Goal: Task Accomplishment & Management: Manage account settings

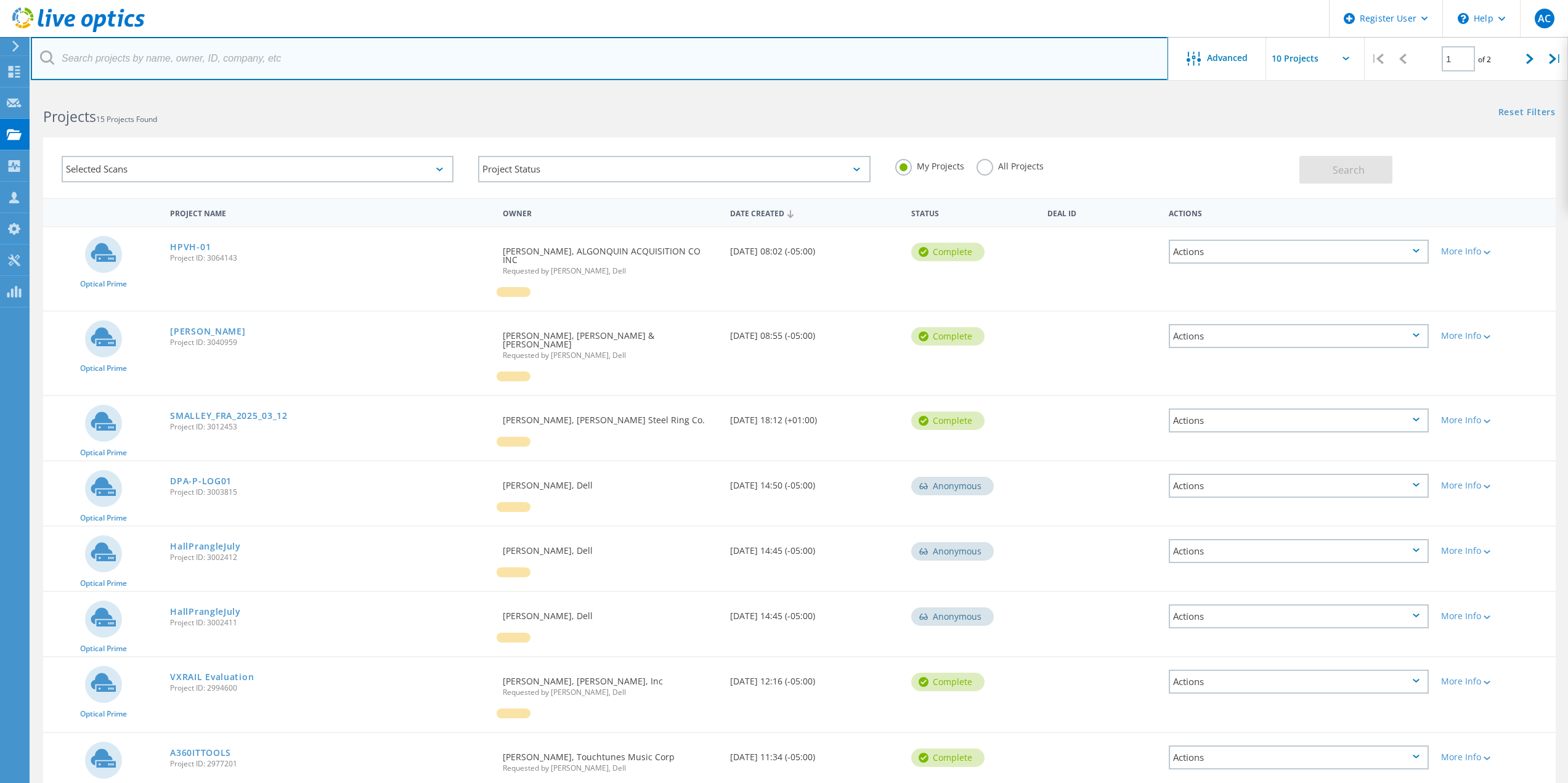
click at [256, 61] on input "text" at bounding box center [600, 58] width 1138 height 43
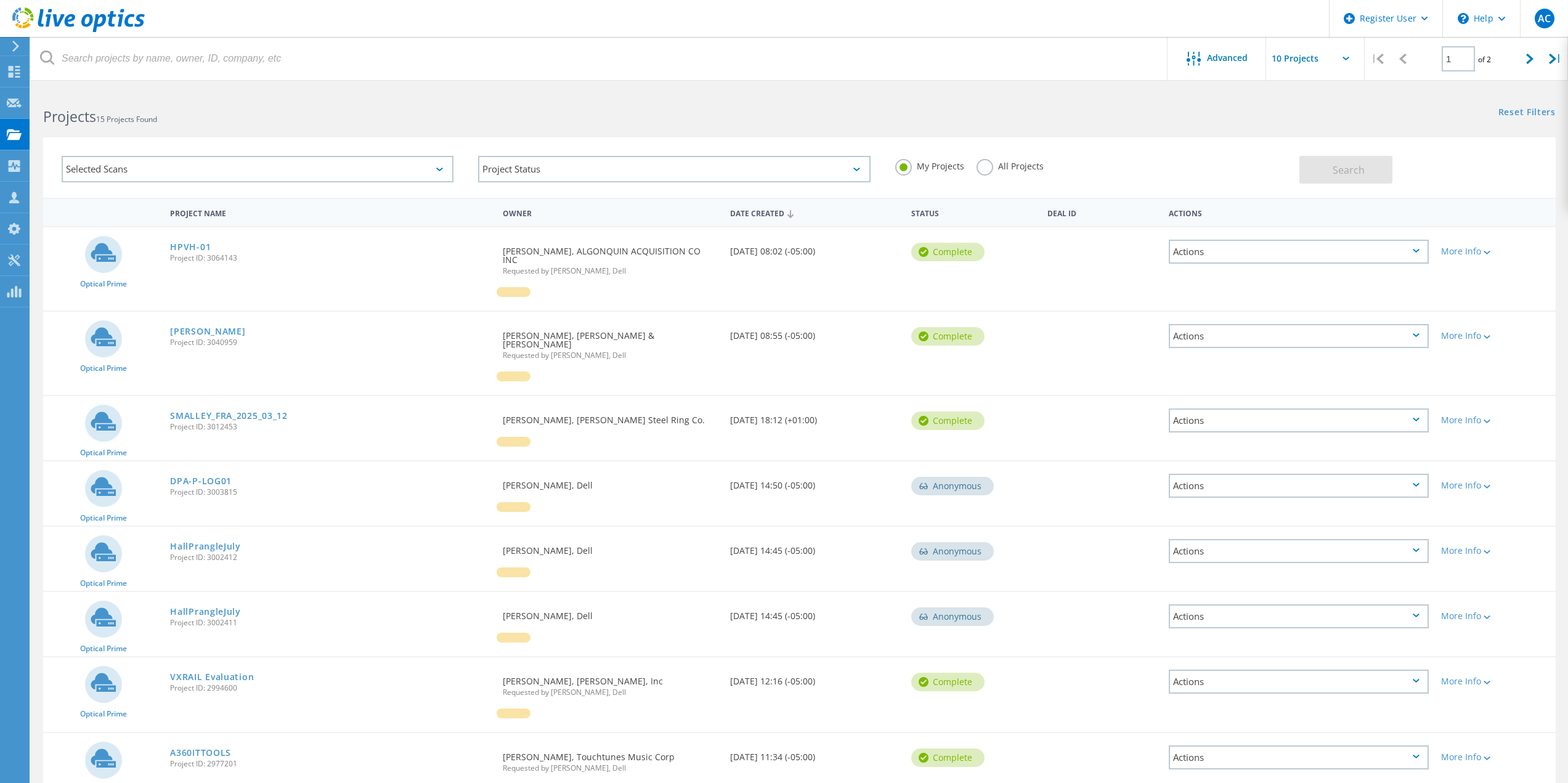
click at [985, 170] on label "All Projects" at bounding box center [1010, 165] width 67 height 12
click at [0, 0] on input "All Projects" at bounding box center [0, 0] width 0 height 0
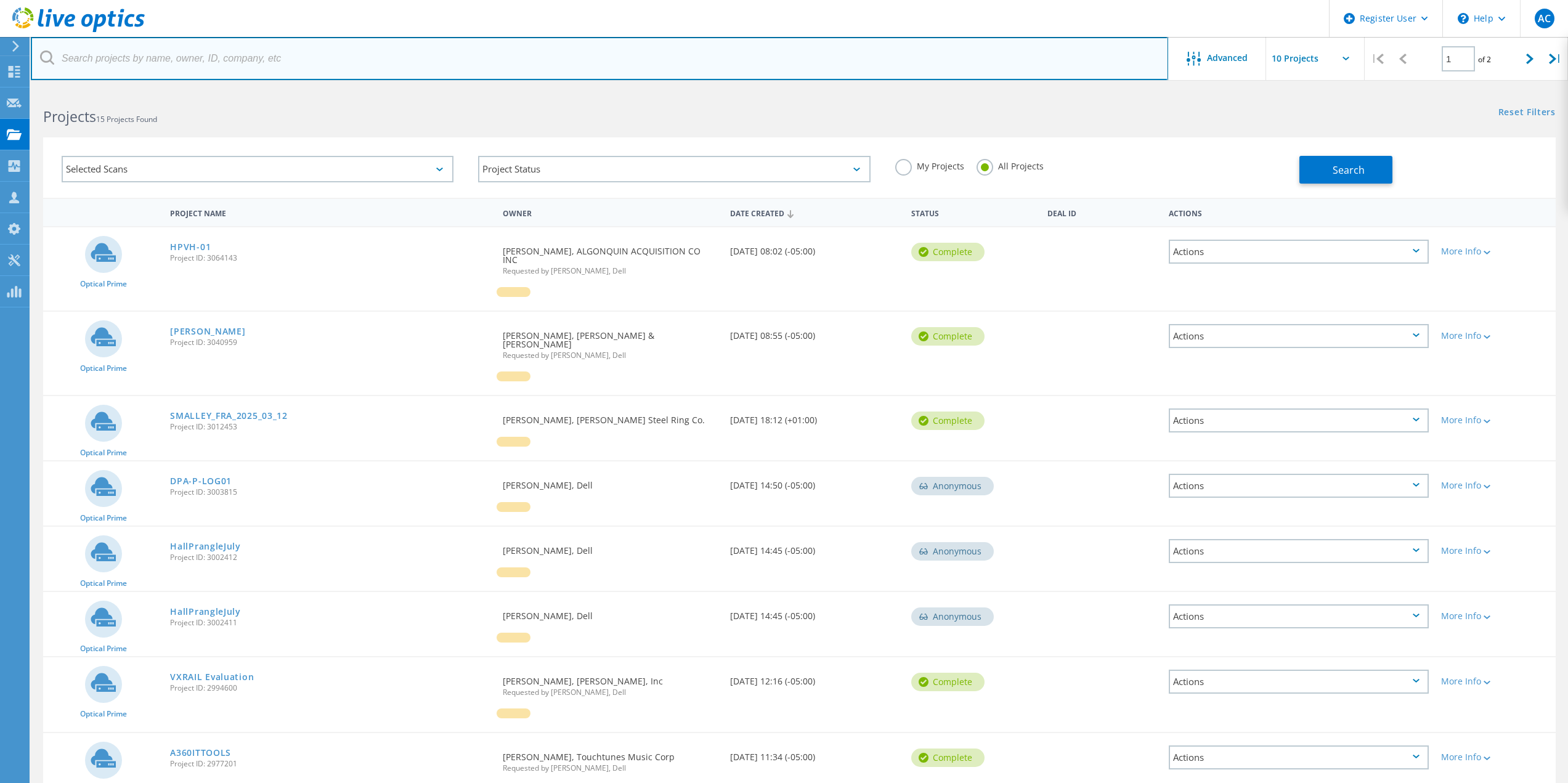
click at [831, 69] on input "text" at bounding box center [600, 58] width 1138 height 43
type input "[PERSON_NAME]"
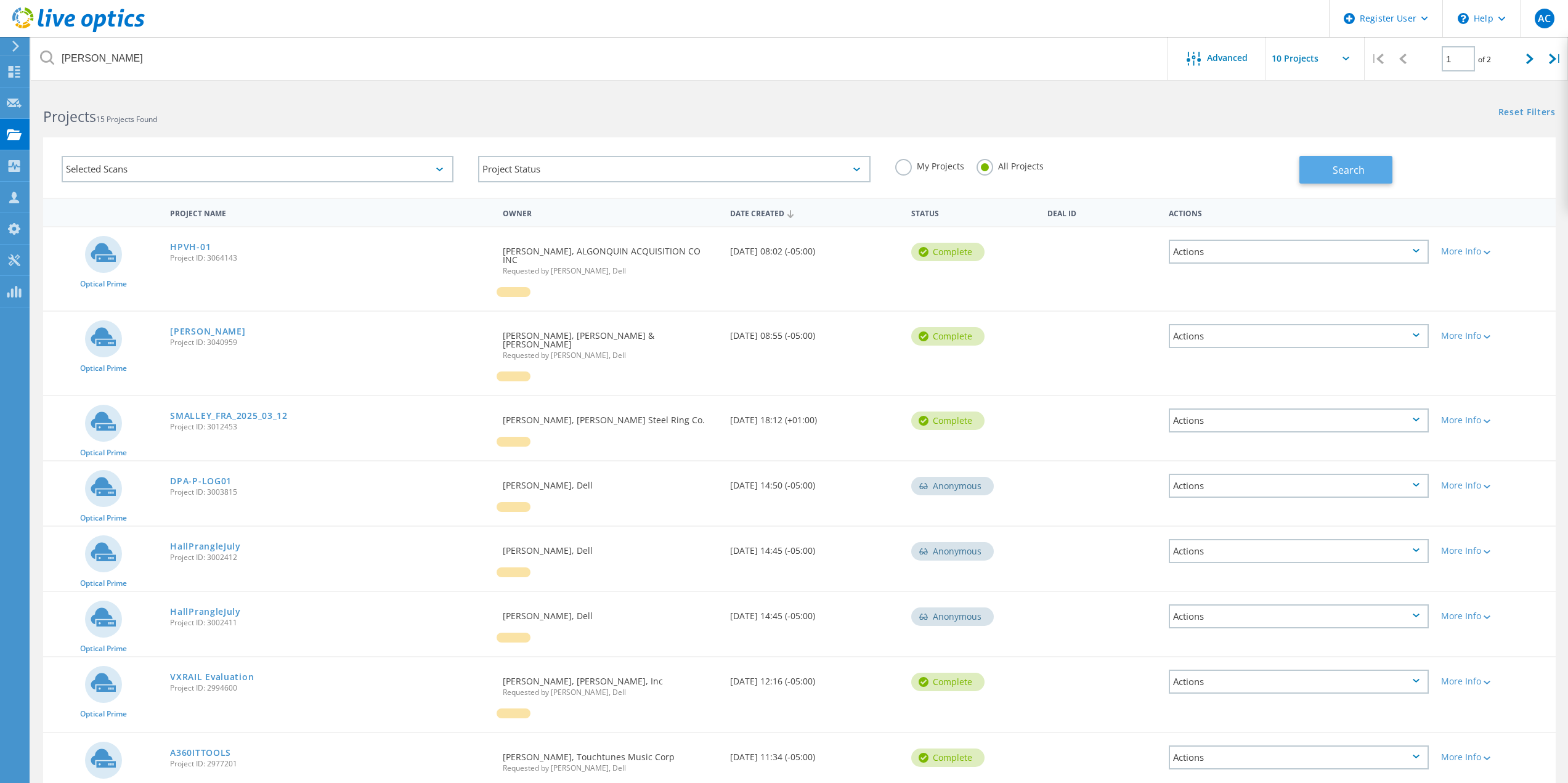
click at [1304, 159] on button "Search" at bounding box center [1346, 170] width 93 height 28
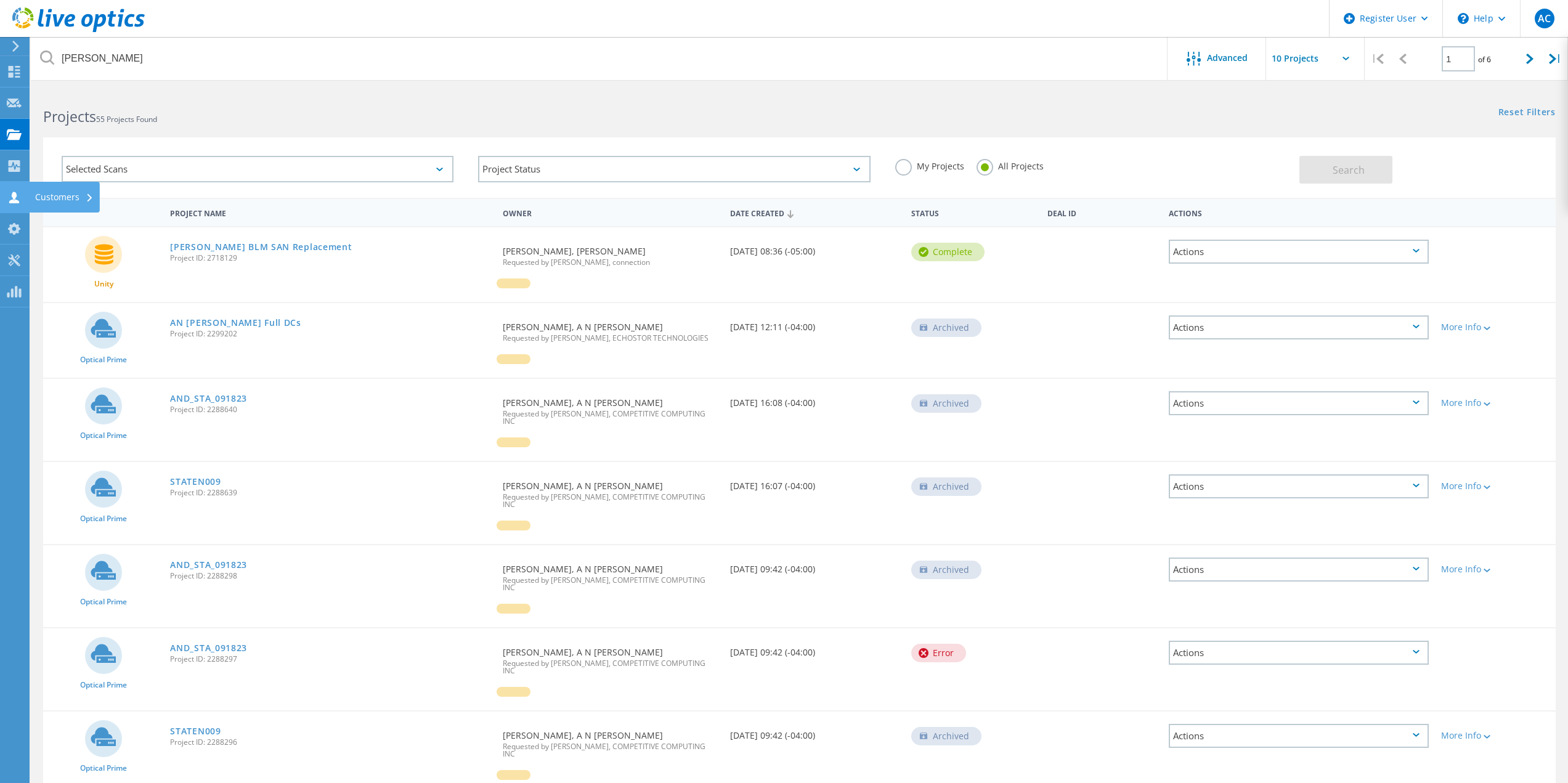
click at [15, 198] on use at bounding box center [14, 198] width 10 height 12
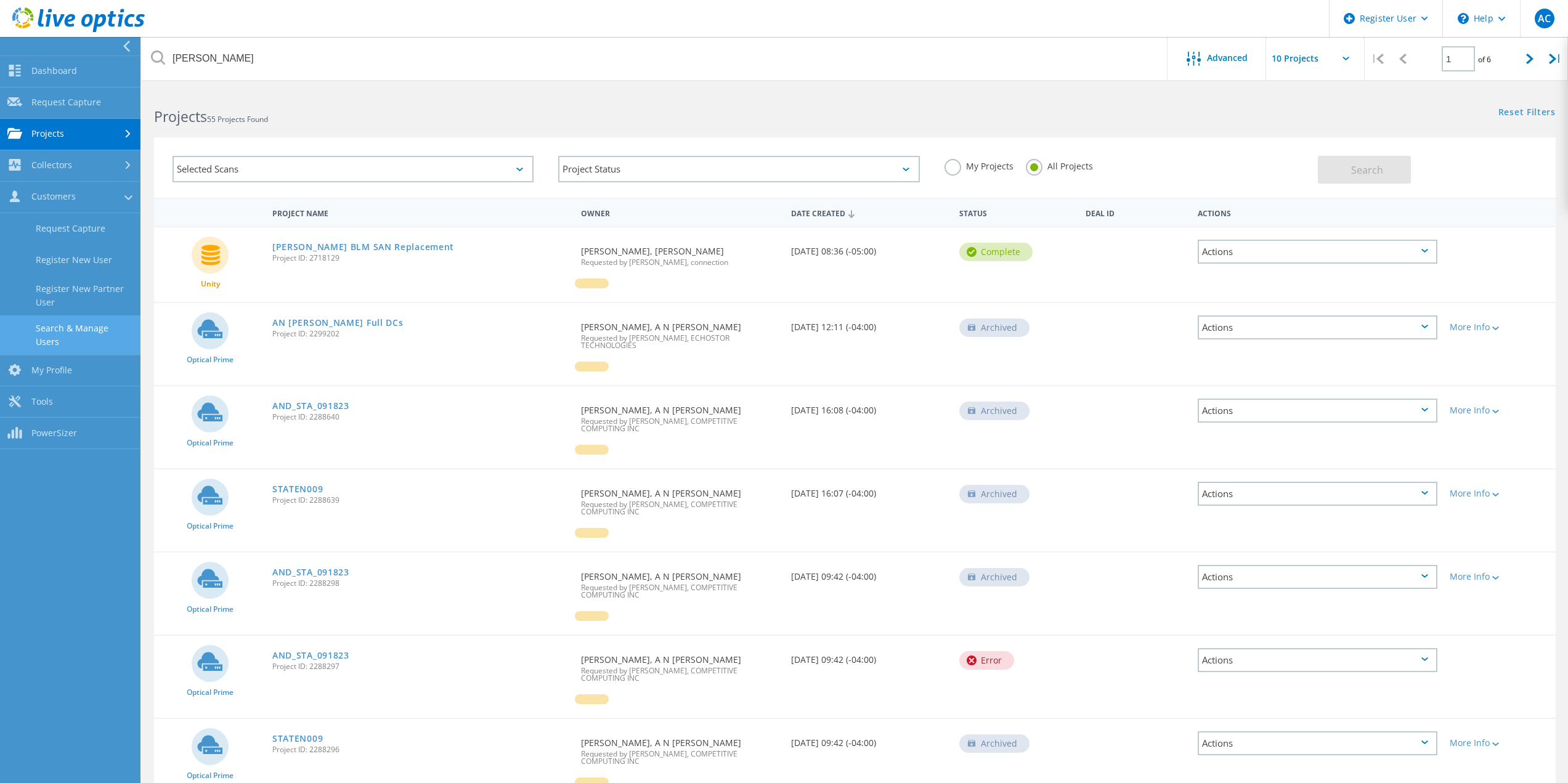
click at [98, 331] on link "Search & Manage Users" at bounding box center [70, 335] width 141 height 40
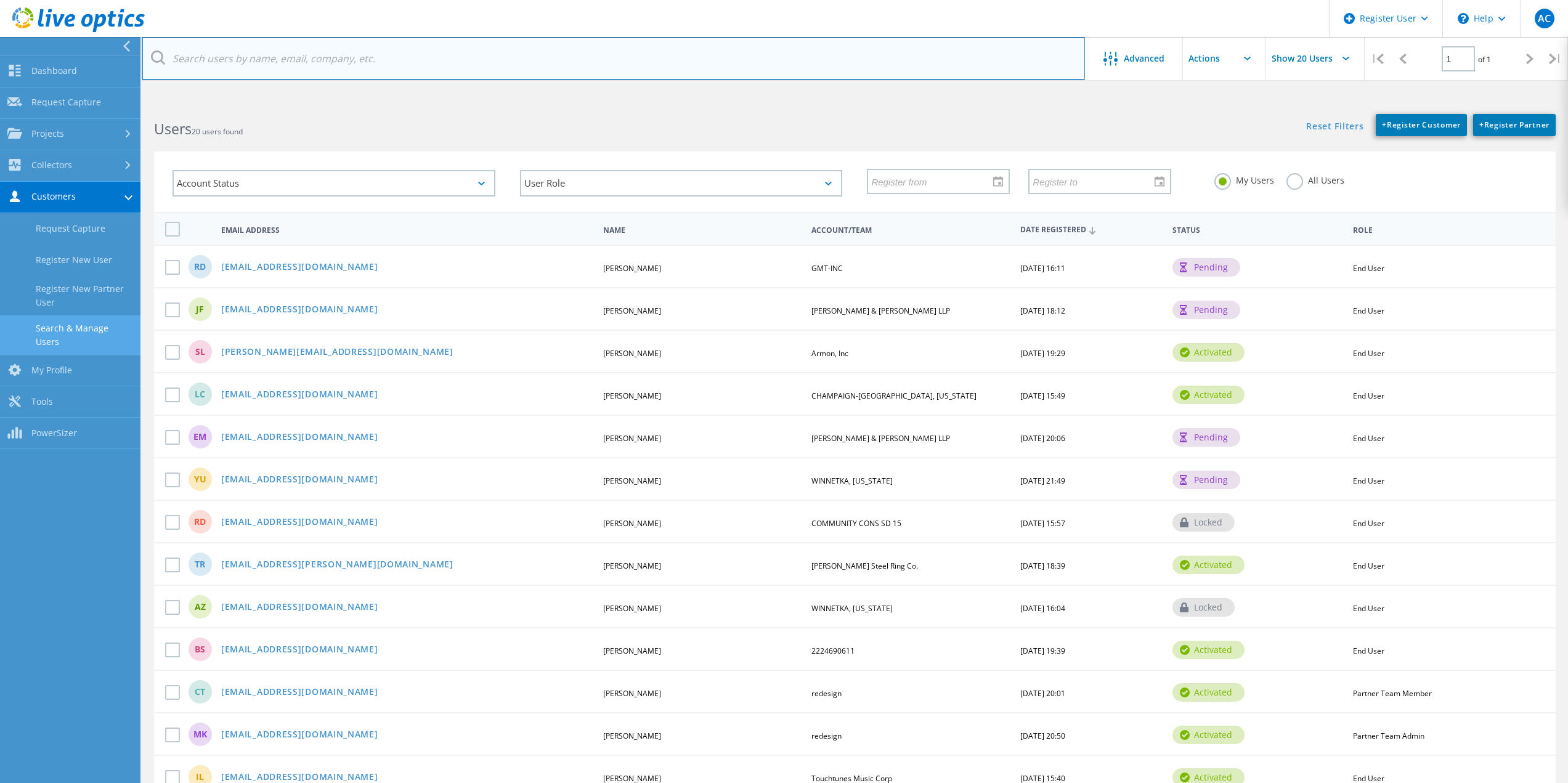
click at [242, 59] on input "text" at bounding box center [613, 58] width 943 height 43
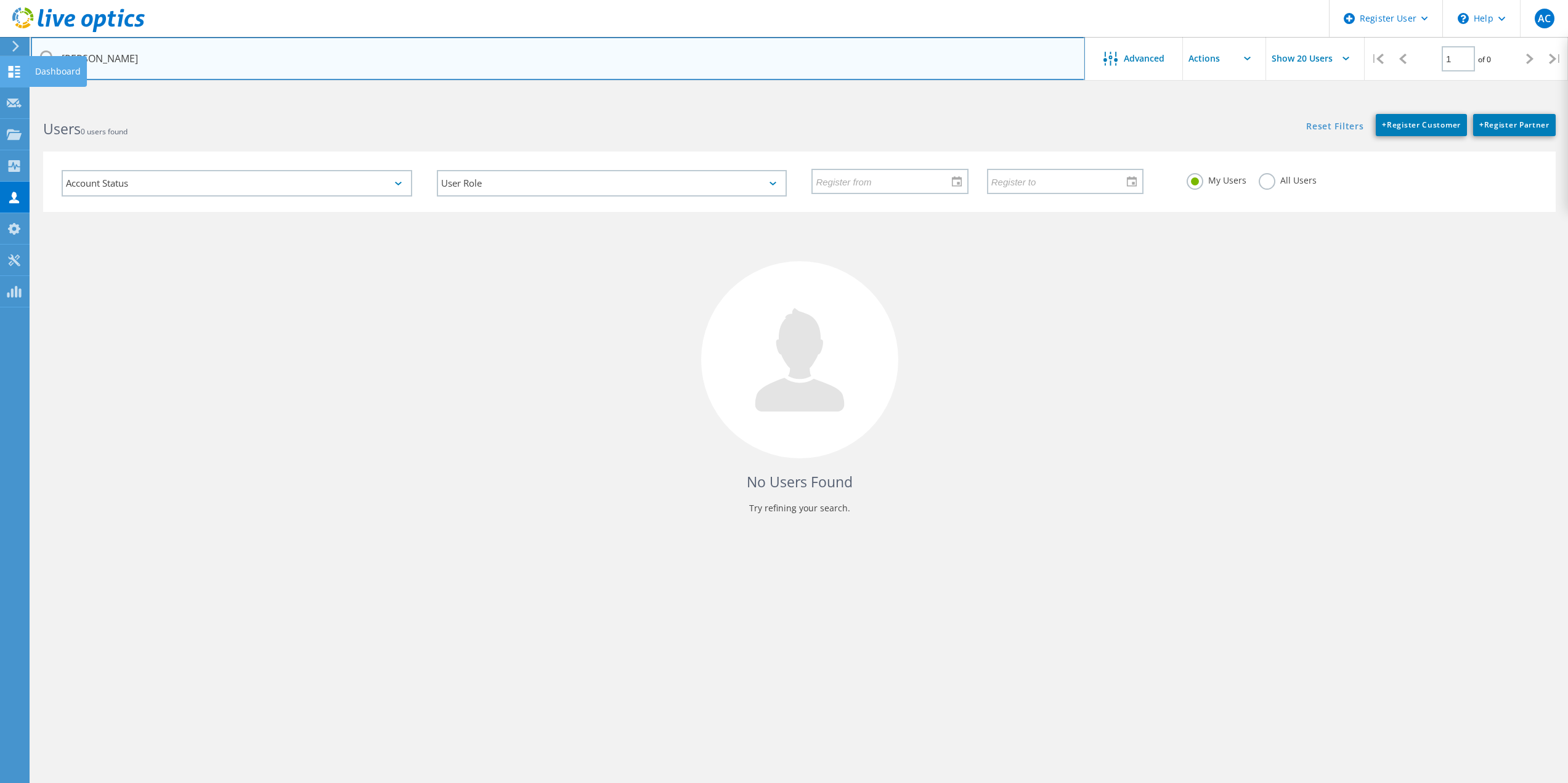
drag, startPoint x: 169, startPoint y: 55, endPoint x: 1, endPoint y: 69, distance: 168.6
click at [0, 102] on div "Register User \n Help Explore Helpful Articles Contact Support AC Dell User [PE…" at bounding box center [784, 465] width 1568 height 727
click at [198, 73] on input "[PERSON_NAME]" at bounding box center [558, 58] width 1054 height 43
drag, startPoint x: 159, startPoint y: 54, endPoint x: 46, endPoint y: 54, distance: 113.0
click at [46, 54] on div "[PERSON_NAME]" at bounding box center [558, 58] width 1054 height 43
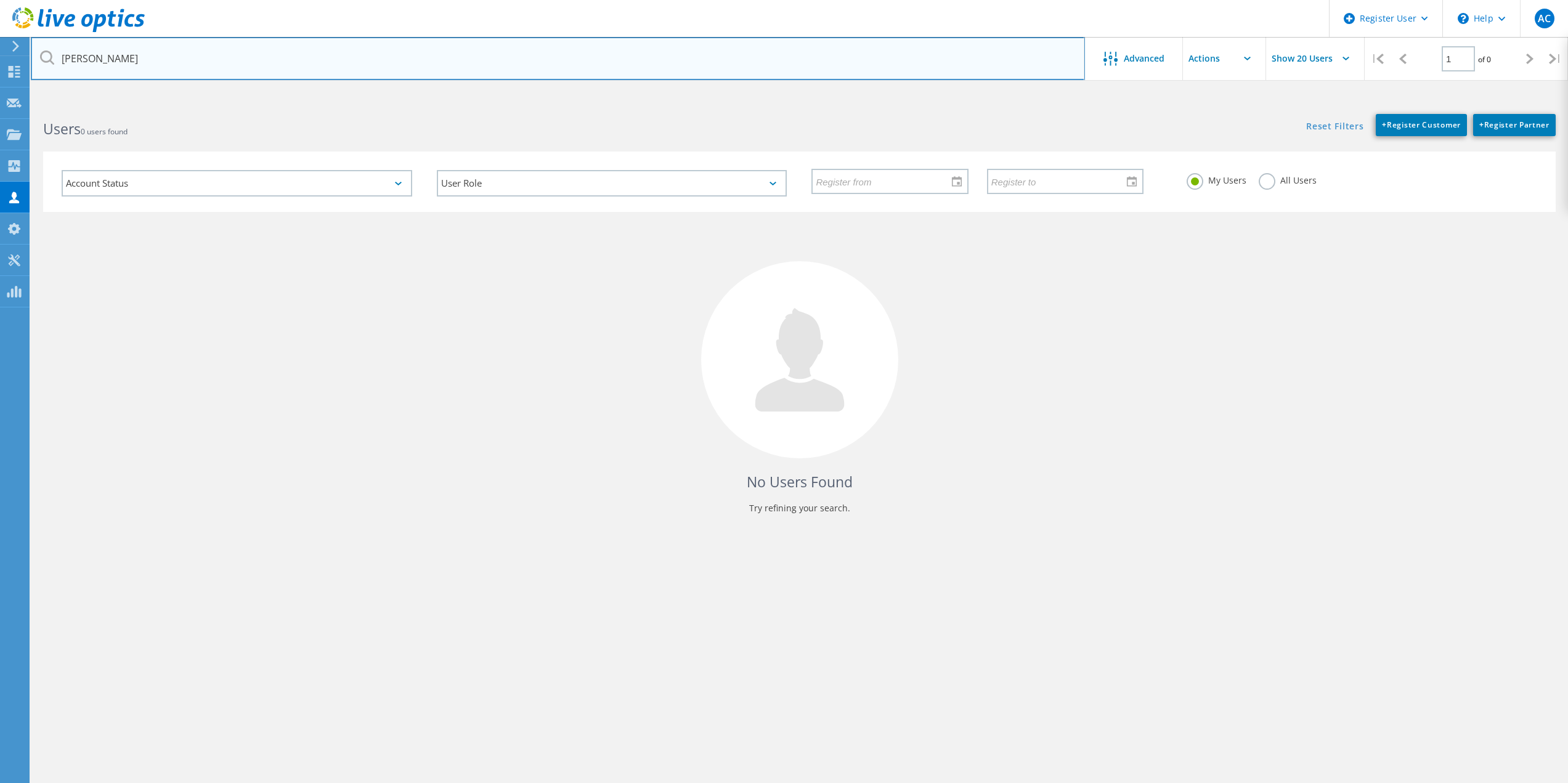
paste input "[PERSON_NAME] <[EMAIL_ADDRESS][DOMAIN_NAME]>"
drag, startPoint x: 145, startPoint y: 62, endPoint x: 58, endPoint y: 69, distance: 87.3
click at [58, 69] on input "[PERSON_NAME] <[EMAIL_ADDRESS][DOMAIN_NAME]>" at bounding box center [558, 58] width 1054 height 43
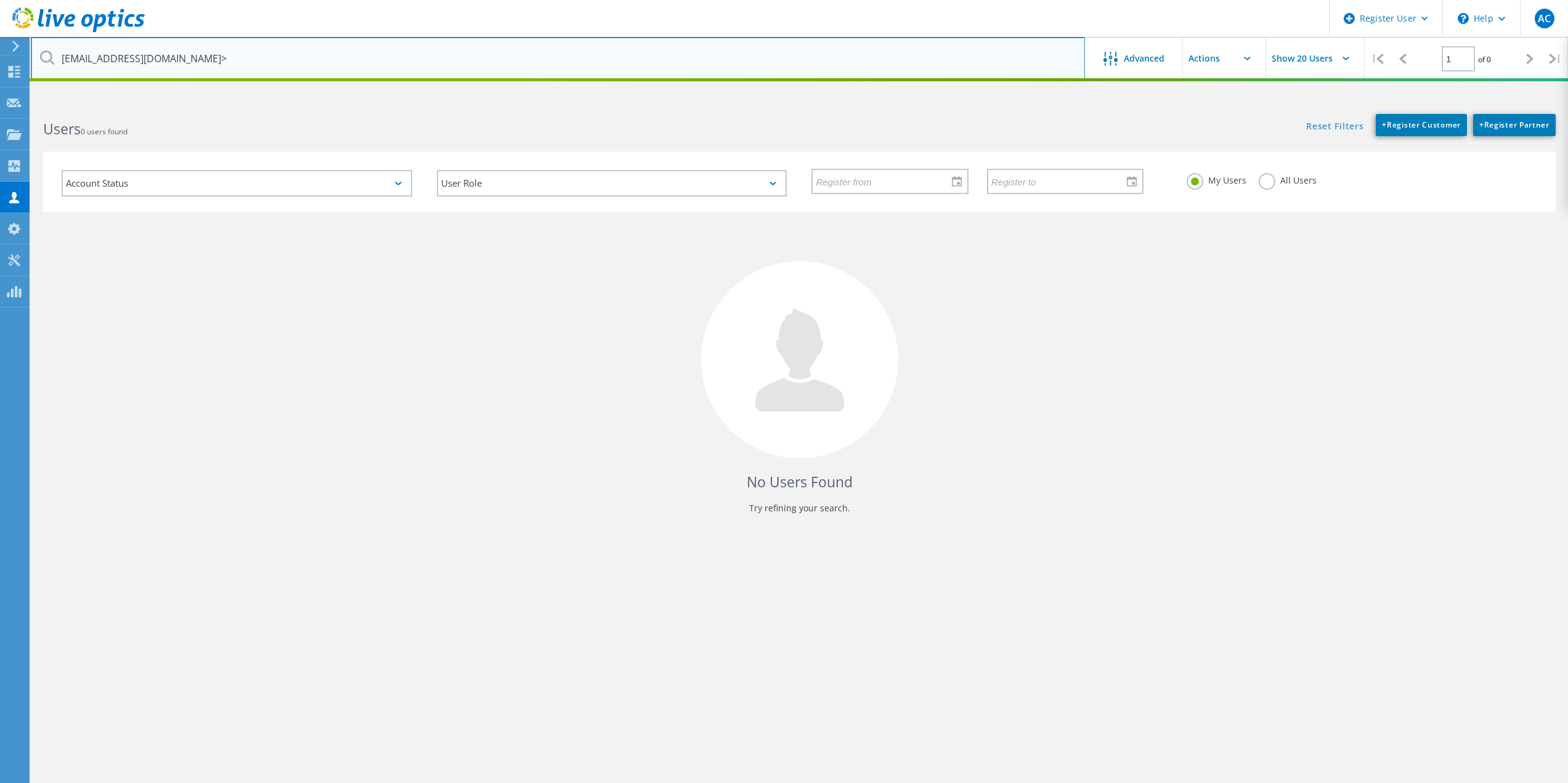
click at [238, 67] on input "[EMAIL_ADDRESS][DOMAIN_NAME]>" at bounding box center [558, 58] width 1054 height 43
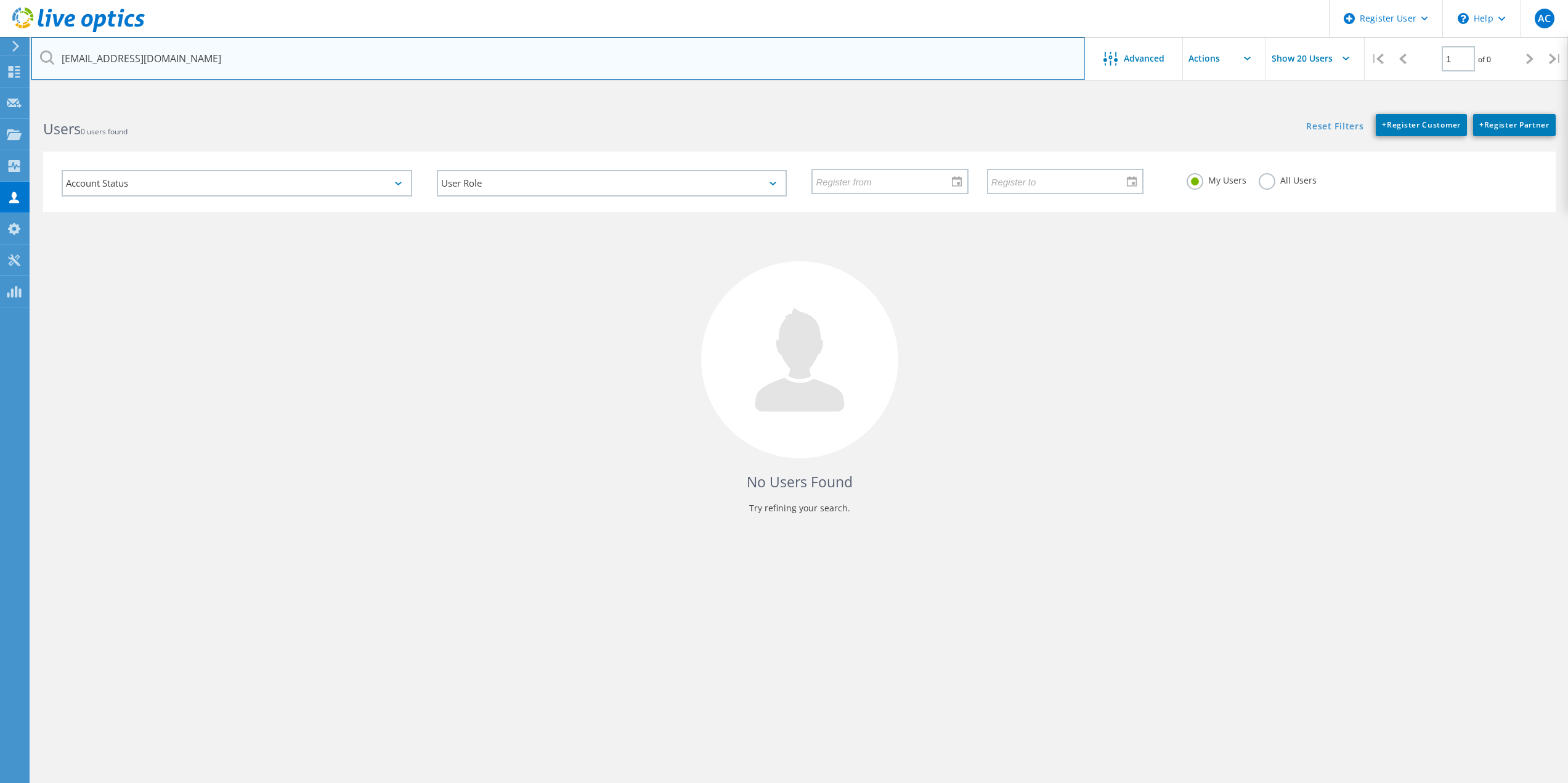
click at [960, 52] on input "[EMAIL_ADDRESS][DOMAIN_NAME]" at bounding box center [558, 58] width 1054 height 43
type input "[EMAIL_ADDRESS][DOMAIN_NAME]"
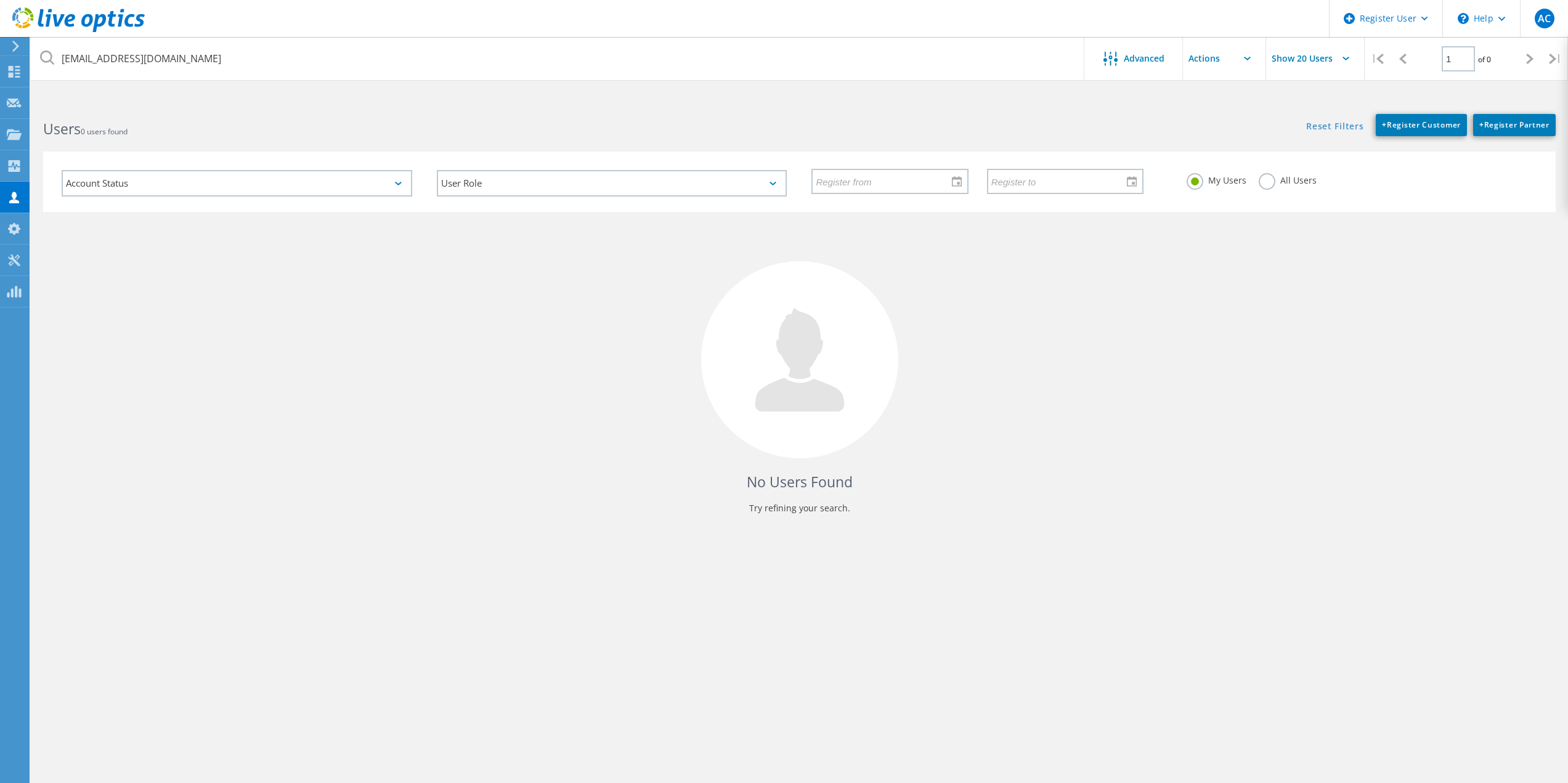
click at [1286, 176] on label "All Users" at bounding box center [1288, 179] width 58 height 12
click at [0, 0] on input "All Users" at bounding box center [0, 0] width 0 height 0
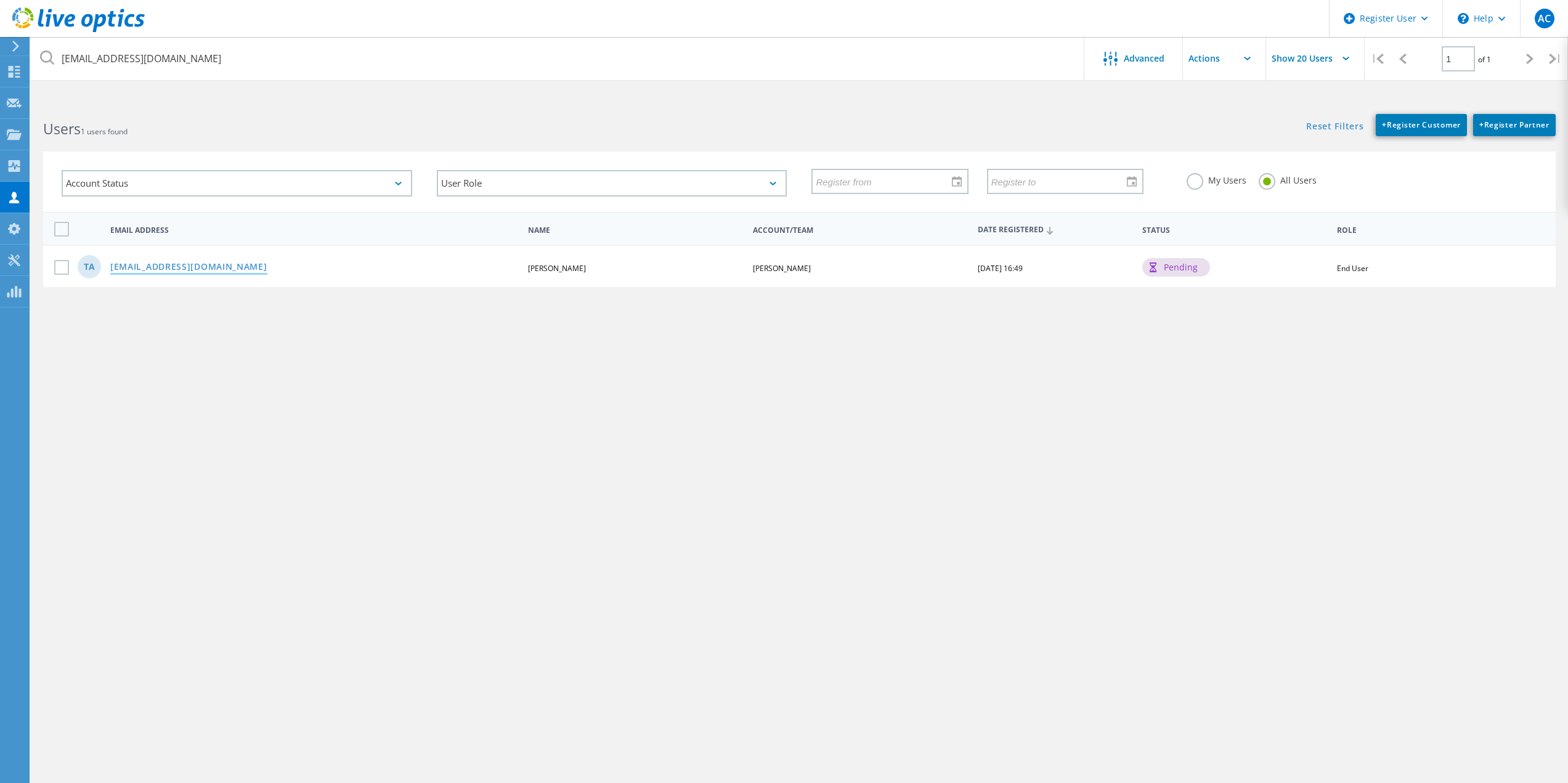
click at [168, 266] on link "[EMAIL_ADDRESS][DOMAIN_NAME]" at bounding box center [189, 268] width 157 height 11
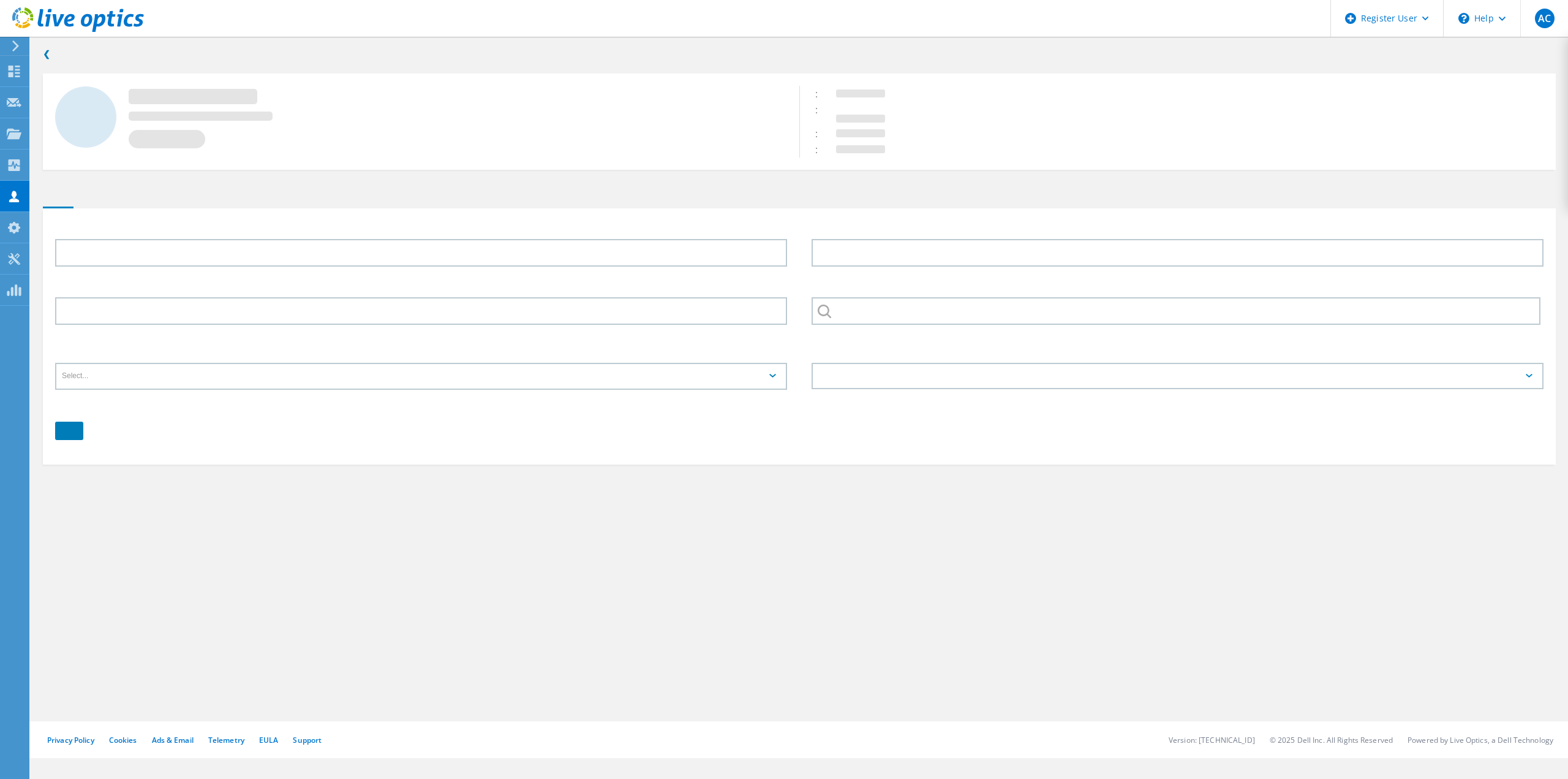
type input "[PERSON_NAME]"
type input "6038128742"
type input "[PERSON_NAME]"
type input "English"
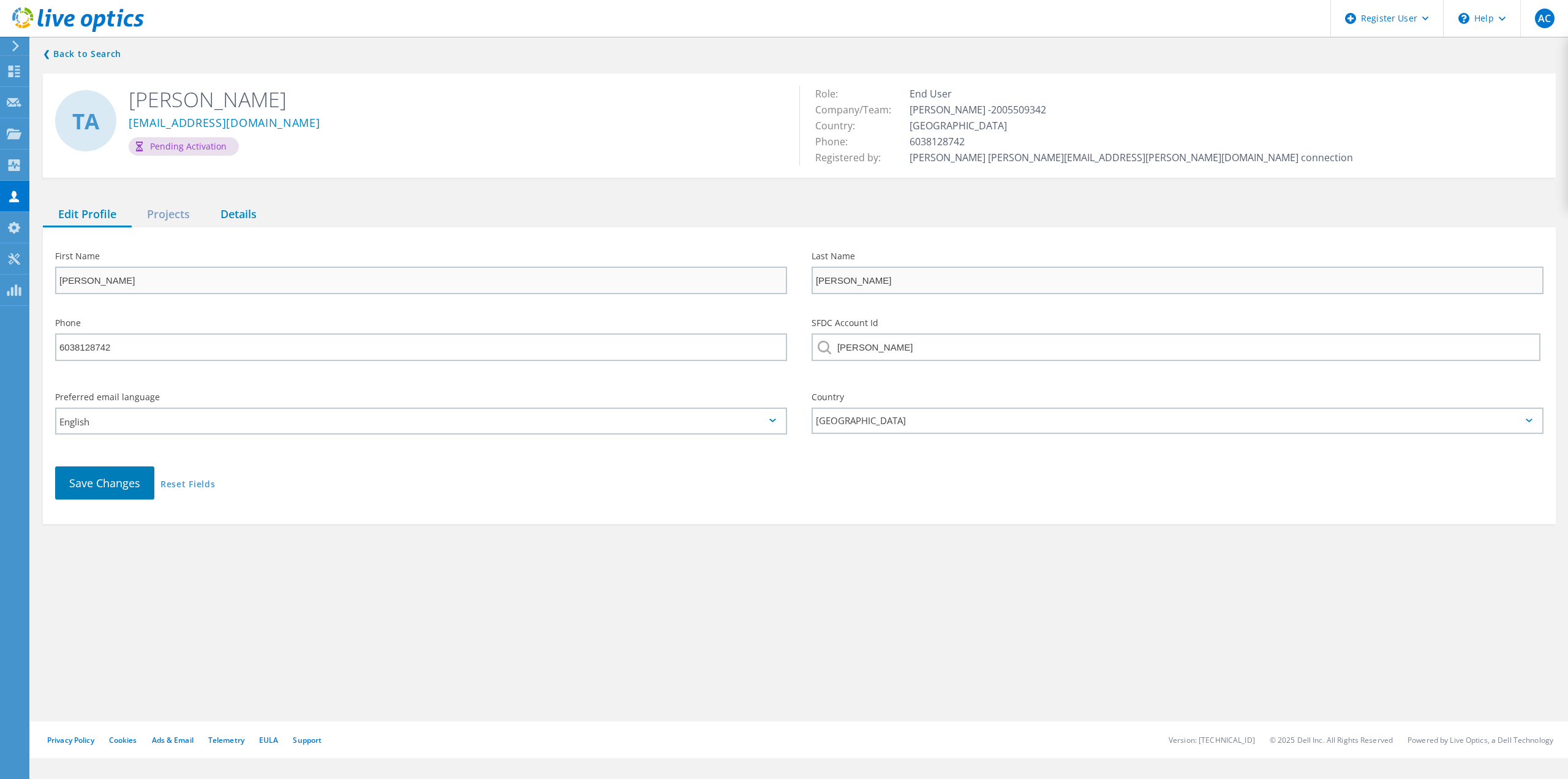
click at [235, 221] on div "Details" at bounding box center [239, 215] width 67 height 25
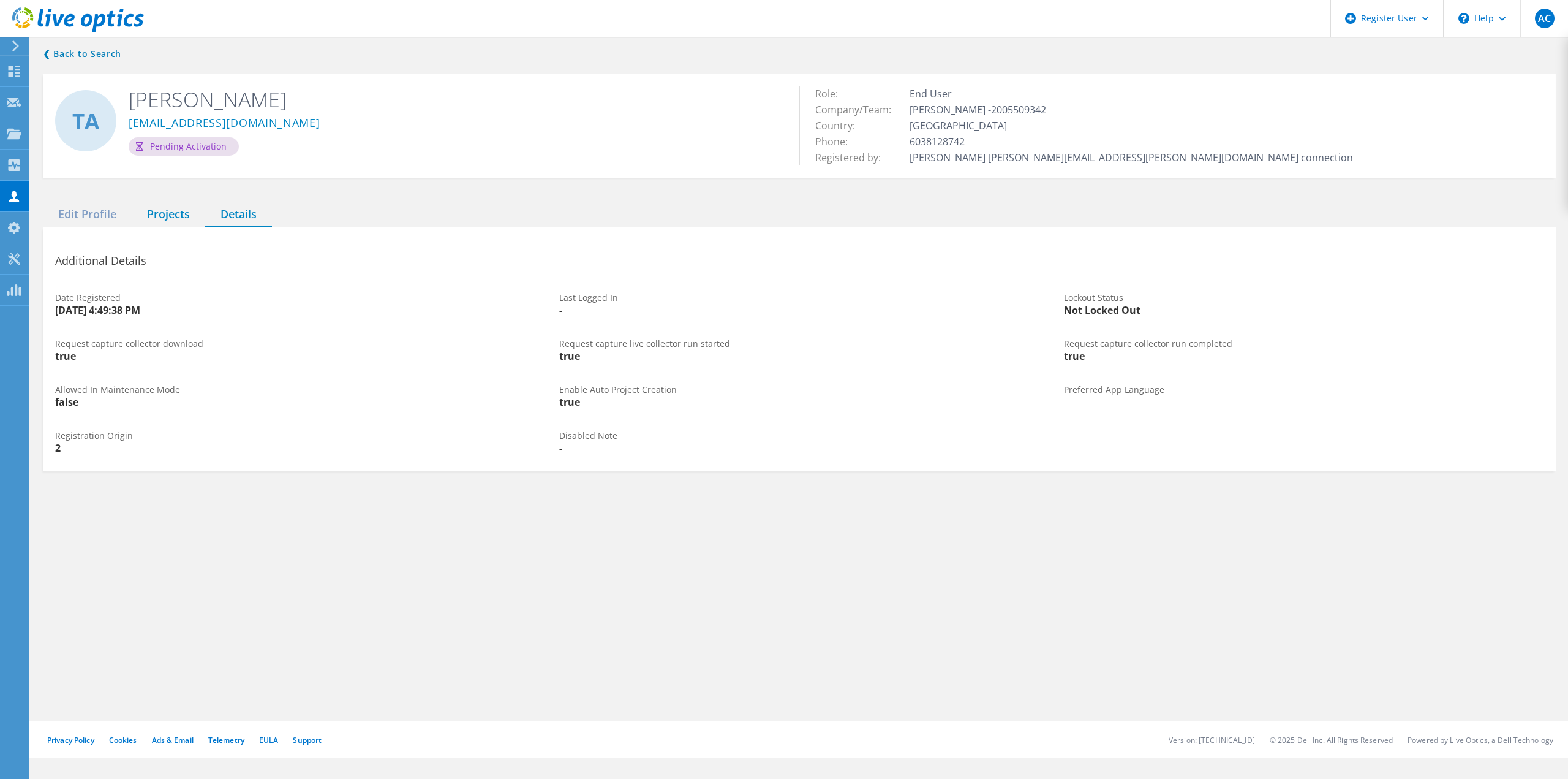
click at [133, 222] on div "Projects" at bounding box center [168, 215] width 74 height 25
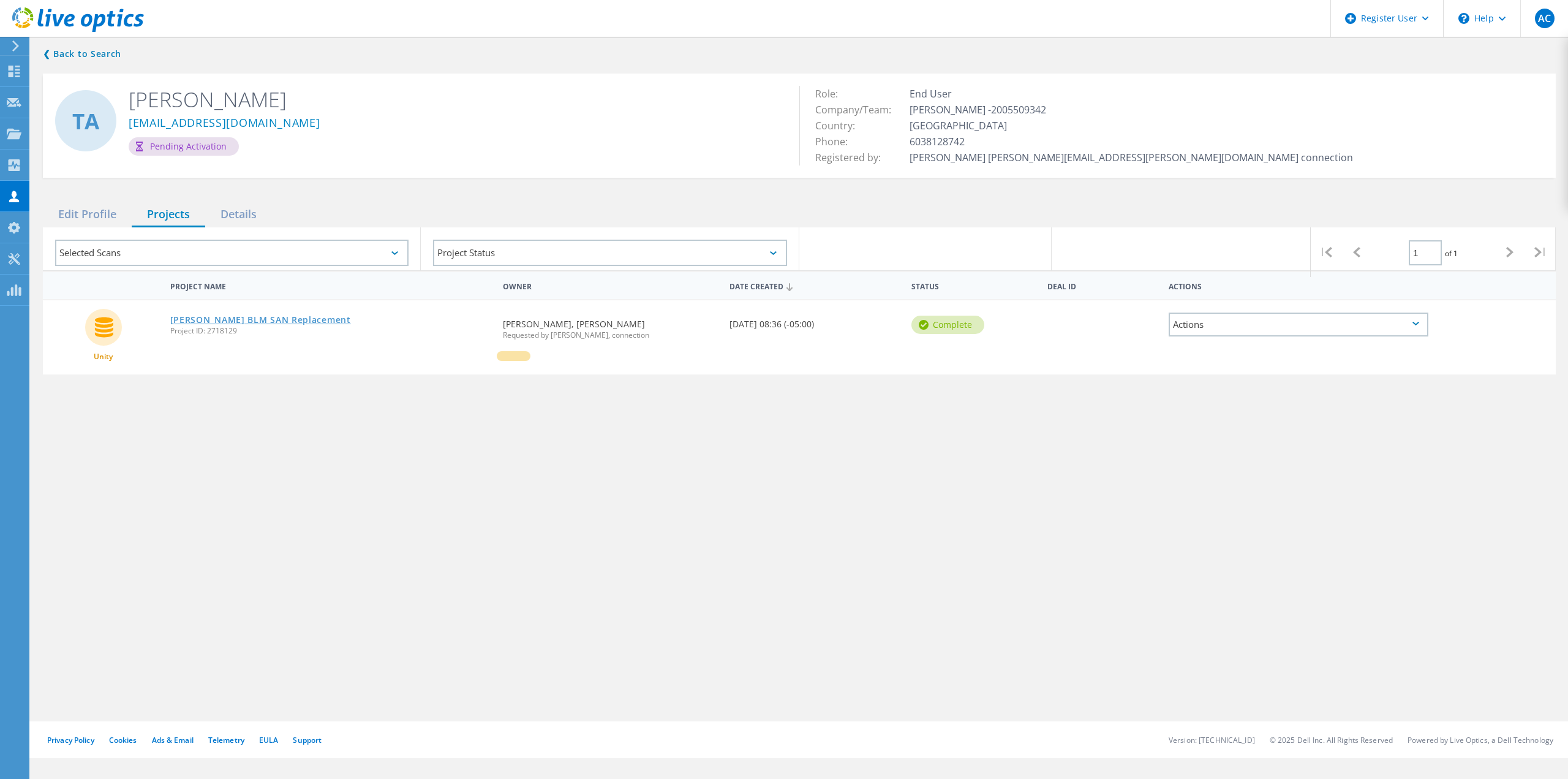
click at [194, 318] on link "[PERSON_NAME] BLM SAN Replacement" at bounding box center [260, 319] width 181 height 9
